Goal: Task Accomplishment & Management: Use online tool/utility

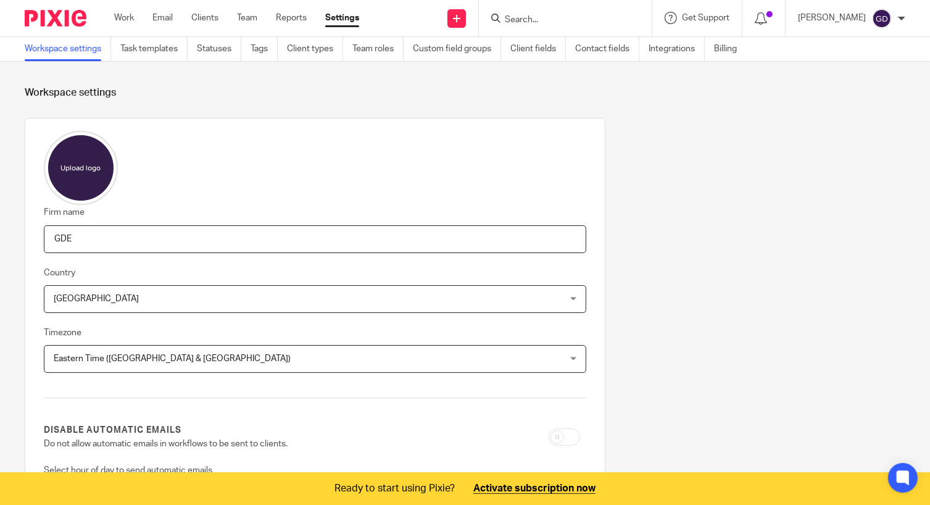
click at [127, 27] on div "Work Email Clients Team Reports Settings Work Email Clients Team Reports Settin…" at bounding box center [240, 18] width 276 height 36
click at [129, 22] on link "Work" at bounding box center [124, 18] width 20 height 12
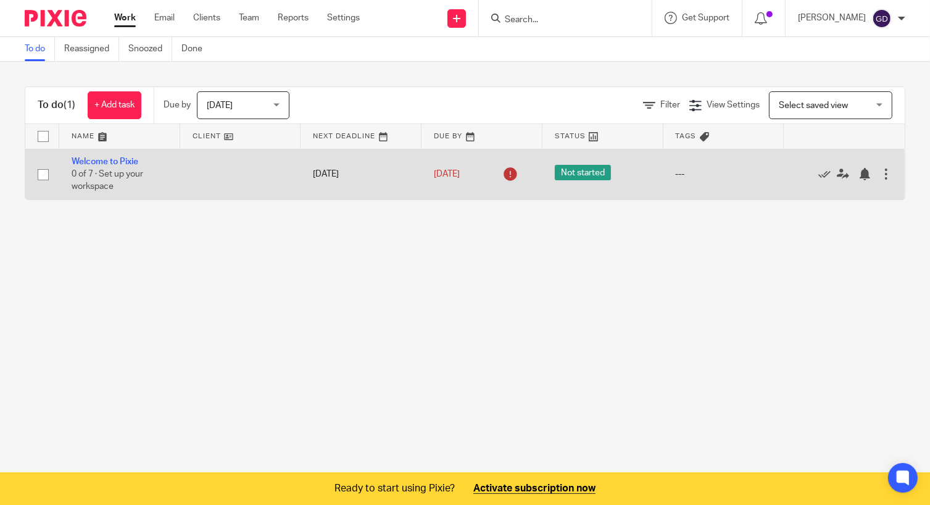
click at [506, 176] on icon at bounding box center [510, 174] width 20 height 20
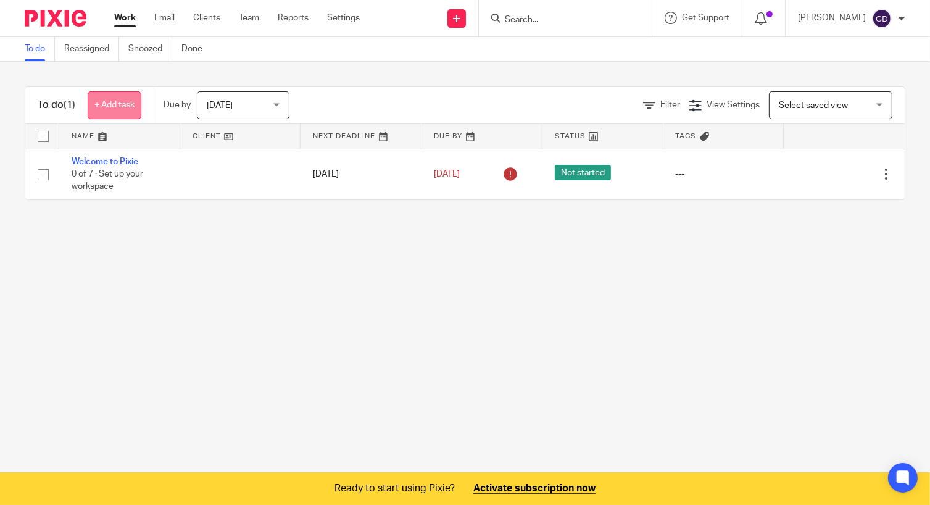
click at [130, 110] on link "+ Add task" at bounding box center [115, 105] width 54 height 28
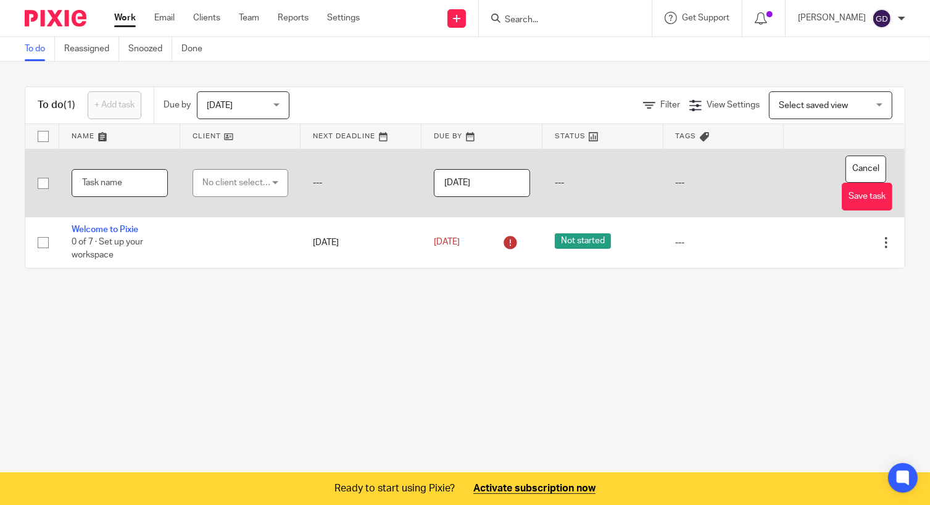
click at [138, 178] on input "text" at bounding box center [120, 183] width 96 height 28
click at [221, 183] on div "No client selected" at bounding box center [236, 183] width 68 height 26
click at [248, 217] on input "search" at bounding box center [235, 213] width 73 height 23
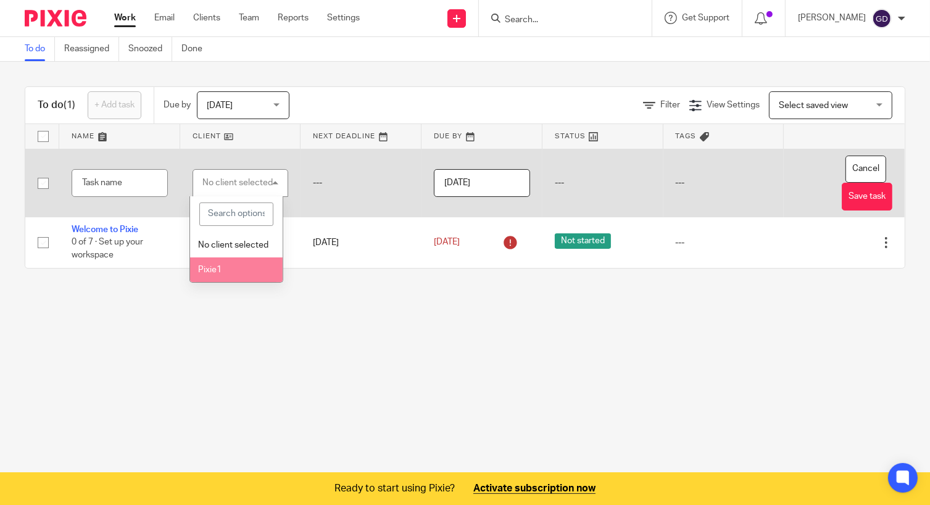
click at [239, 283] on li "Pixie1" at bounding box center [236, 269] width 92 height 25
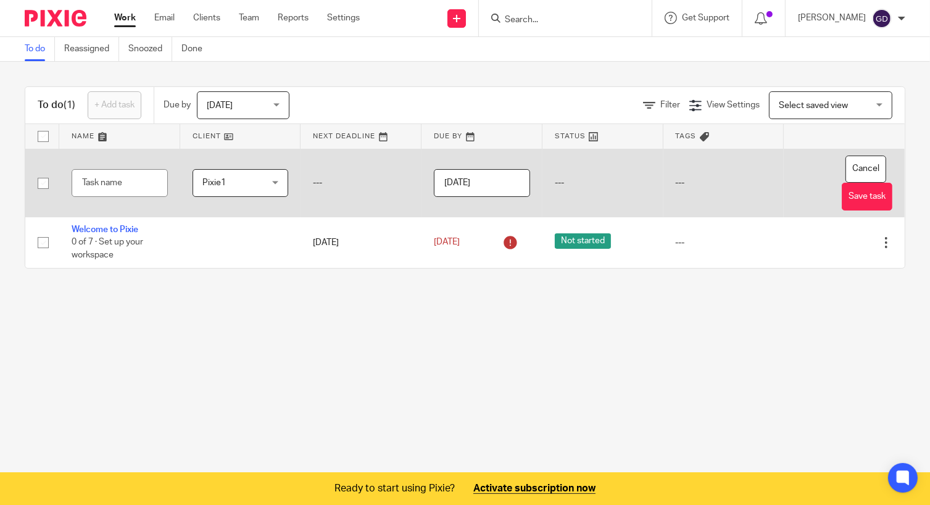
click at [455, 186] on input "[DATE]" at bounding box center [482, 183] width 96 height 28
click at [588, 192] on td "---" at bounding box center [602, 183] width 121 height 68
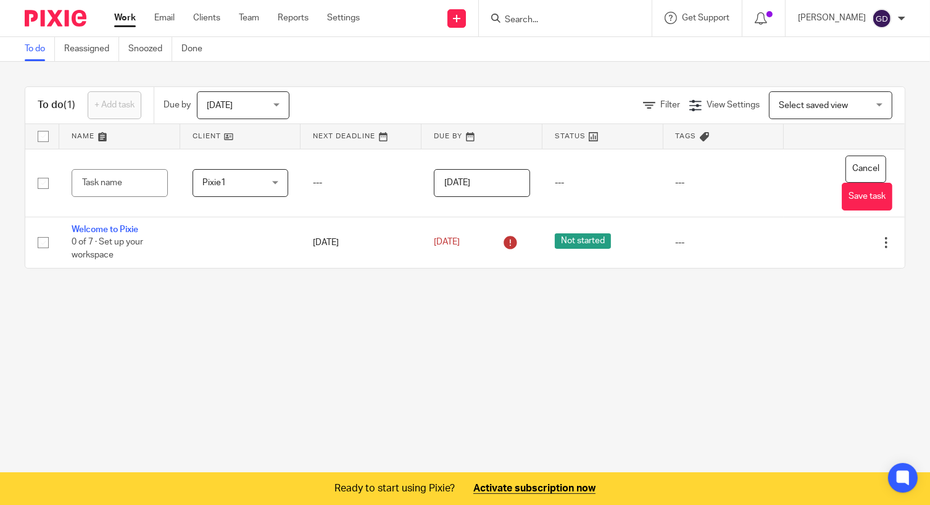
click at [580, 136] on link at bounding box center [602, 136] width 121 height 25
